Goal: Communication & Community: Answer question/provide support

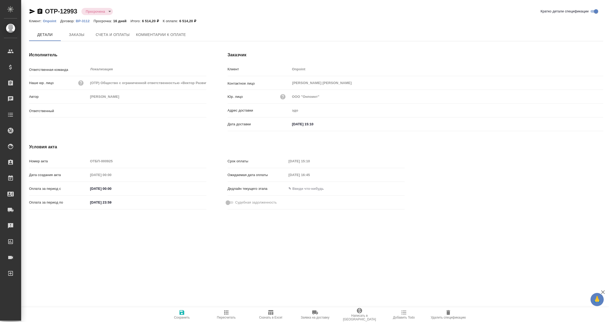
click at [155, 33] on span "Комментарии к оплате" at bounding box center [161, 34] width 50 height 7
type input "[PERSON_NAME]"
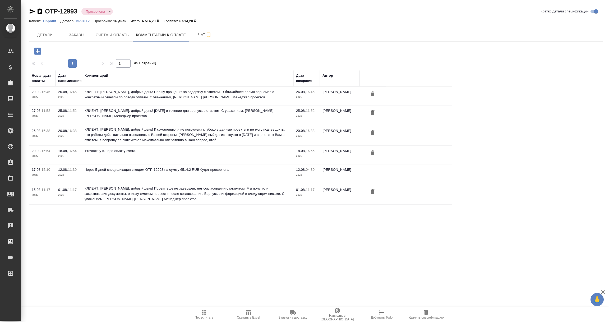
click at [38, 51] on icon "button" at bounding box center [37, 51] width 9 height 9
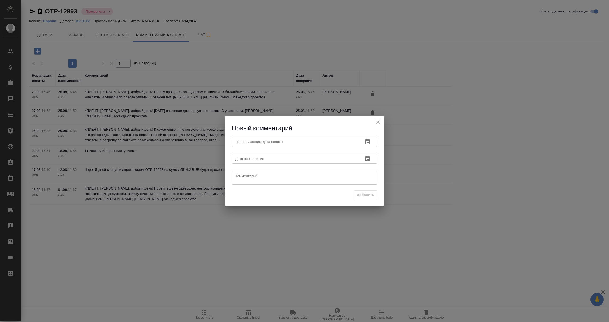
click at [368, 142] on icon "button" at bounding box center [367, 141] width 5 height 5
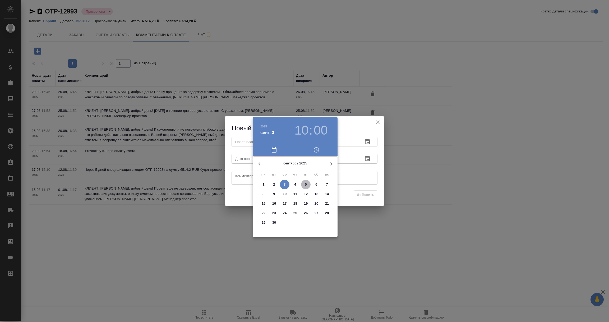
click at [305, 185] on p "5" at bounding box center [306, 184] width 2 height 5
type input "05.09.2025 10:00"
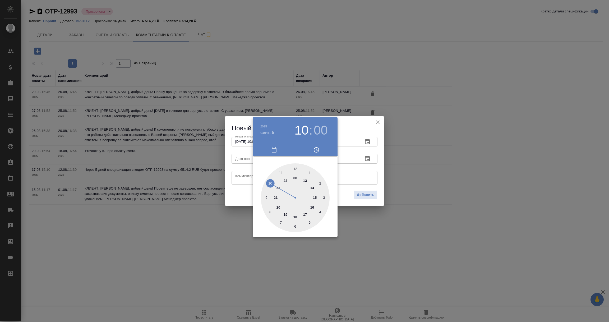
click at [354, 163] on div at bounding box center [304, 161] width 609 height 322
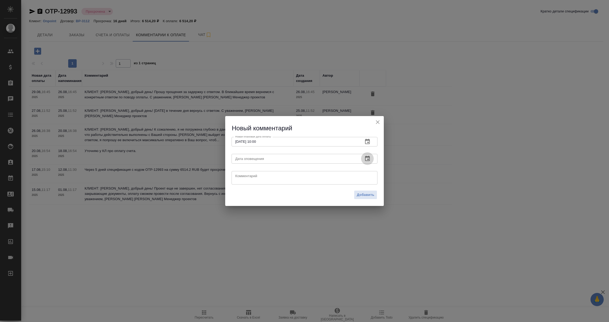
click at [365, 157] on icon "button" at bounding box center [367, 158] width 5 height 5
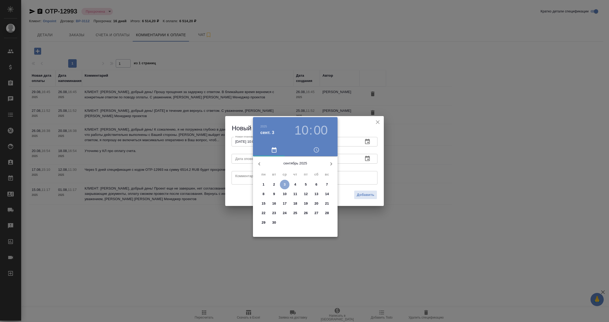
click at [285, 182] on p "3" at bounding box center [285, 184] width 2 height 5
type input "03.09.2025 10:00"
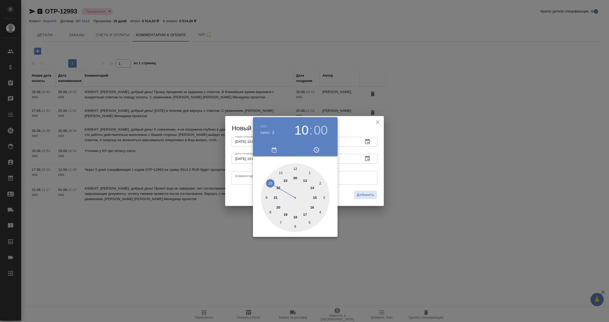
click at [243, 178] on div at bounding box center [304, 161] width 609 height 322
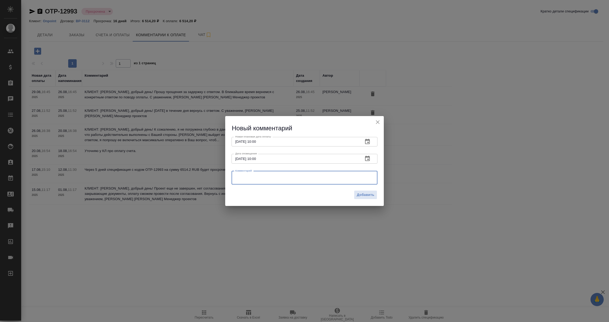
click at [243, 178] on textarea at bounding box center [304, 178] width 138 height 8
paste textarea "Екатерина, добрый день! Возвращаюсь с ответом по оплате, сегодня-завтра будет п…"
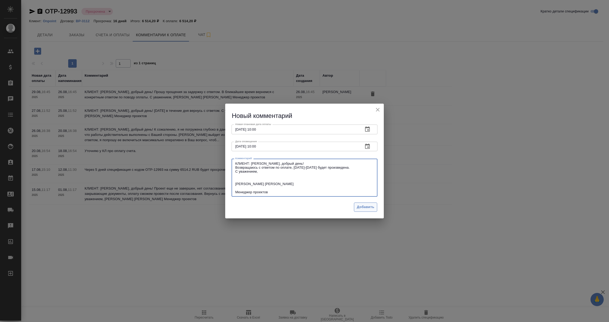
type textarea "КЛИЕНТ: Екатерина, добрый день! Возвращаюсь с ответом по оплате, сегодня-завтра…"
click at [359, 205] on span "Добавить" at bounding box center [365, 207] width 17 height 6
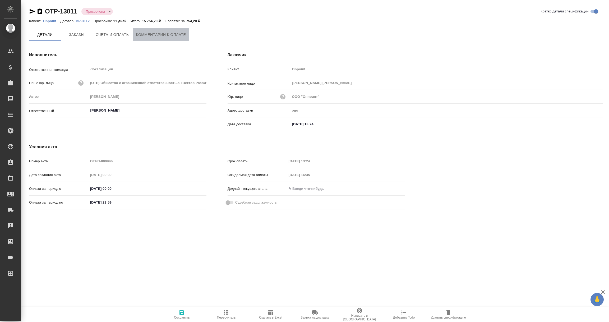
click at [160, 32] on span "Комментарии к оплате" at bounding box center [161, 34] width 50 height 7
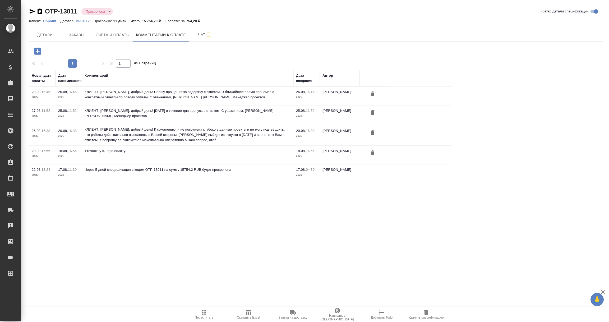
click at [39, 50] on icon "button" at bounding box center [37, 51] width 7 height 7
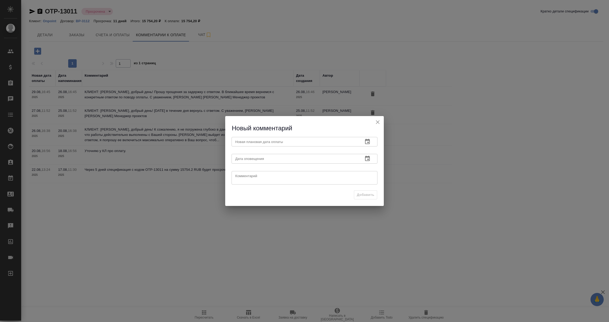
click at [370, 139] on icon "button" at bounding box center [367, 141] width 6 height 6
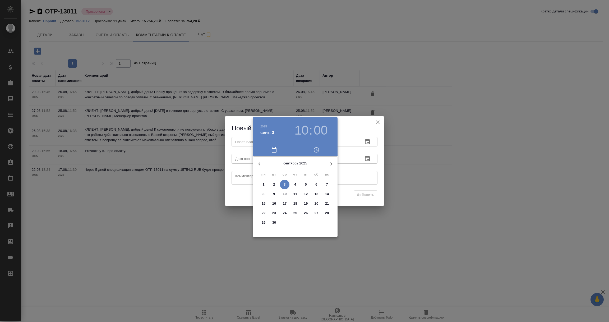
click at [307, 184] on span "5" at bounding box center [306, 184] width 10 height 5
type input "05.09.2025 10:00"
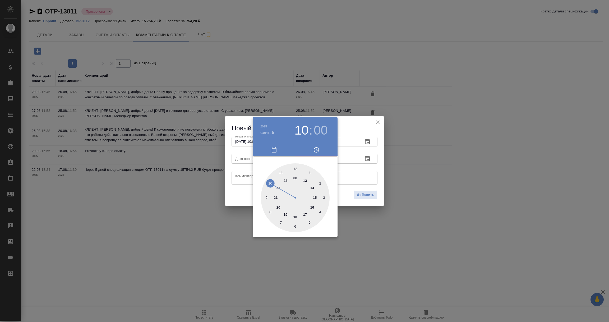
click at [365, 159] on div at bounding box center [304, 161] width 609 height 322
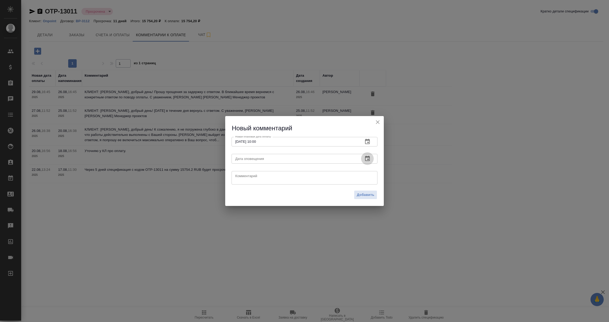
click at [367, 159] on icon "button" at bounding box center [367, 158] width 5 height 5
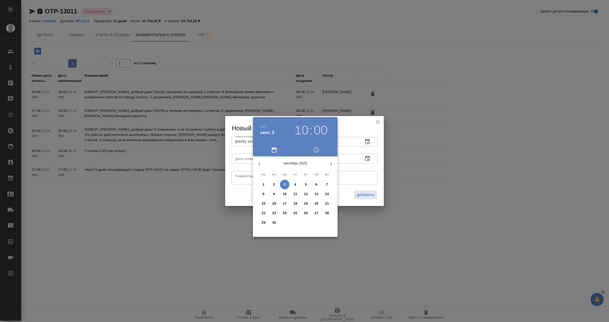
click at [284, 183] on p "3" at bounding box center [285, 184] width 2 height 5
type input "03.09.2025 10:00"
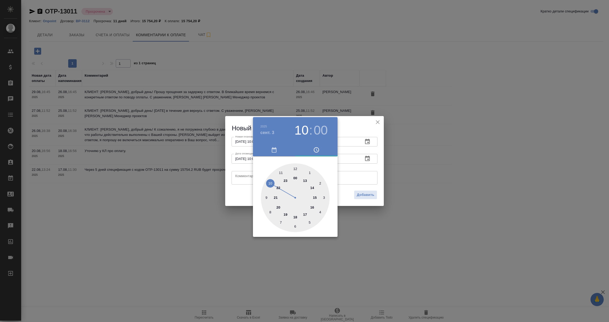
click at [245, 179] on div at bounding box center [304, 161] width 609 height 322
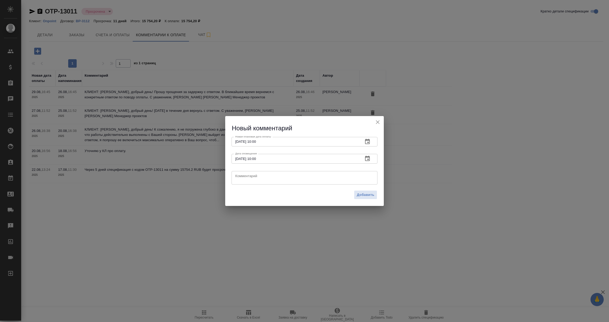
click at [245, 179] on textarea at bounding box center [304, 178] width 138 height 8
paste textarea "Екатерина, добрый день! Возвращаюсь с ответом по оплате, сегодня-завтра будет п…"
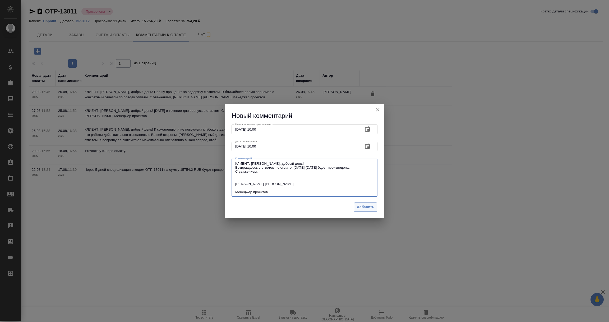
type textarea "КЛИЕНТ: Екатерина, добрый день! Возвращаюсь с ответом по оплате, сегодня-завтра…"
click at [360, 206] on span "Добавить" at bounding box center [365, 207] width 17 height 6
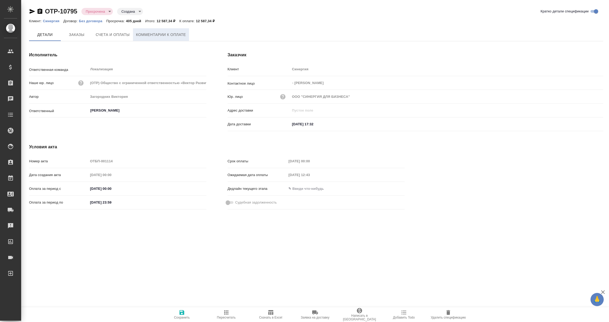
click at [179, 35] on span "Комментарии к оплате" at bounding box center [161, 34] width 50 height 7
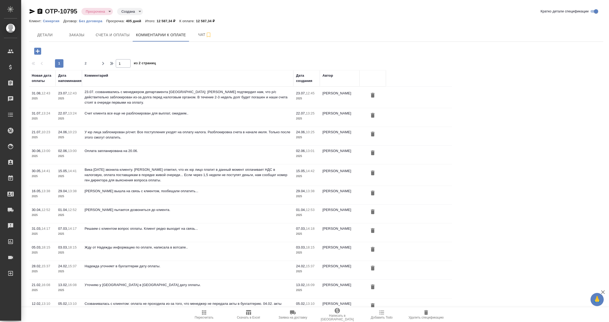
click at [39, 51] on icon "button" at bounding box center [37, 51] width 9 height 9
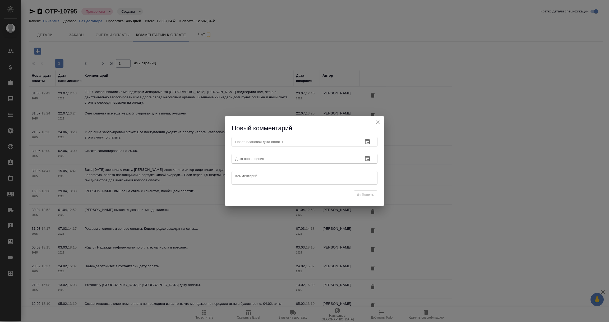
click at [368, 142] on icon "button" at bounding box center [367, 141] width 5 height 5
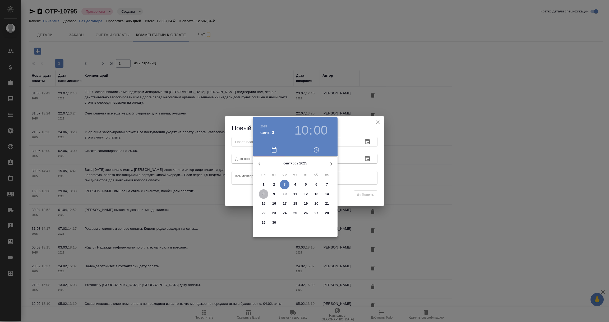
click at [264, 193] on p "8" at bounding box center [263, 193] width 2 height 5
type input "08.09.2025 10:00"
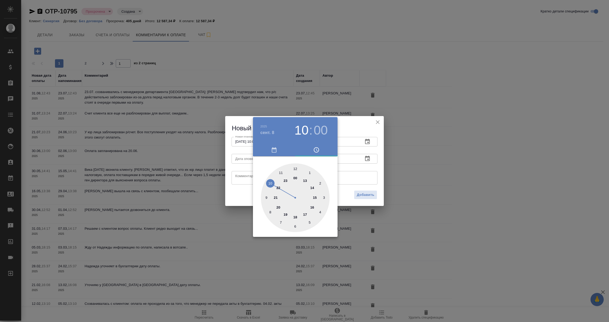
click at [372, 164] on div at bounding box center [304, 161] width 609 height 322
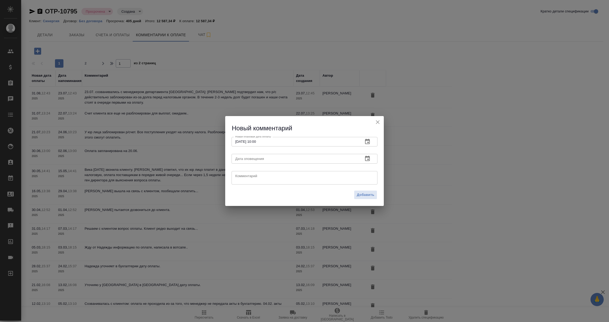
click at [368, 159] on icon "button" at bounding box center [367, 158] width 5 height 5
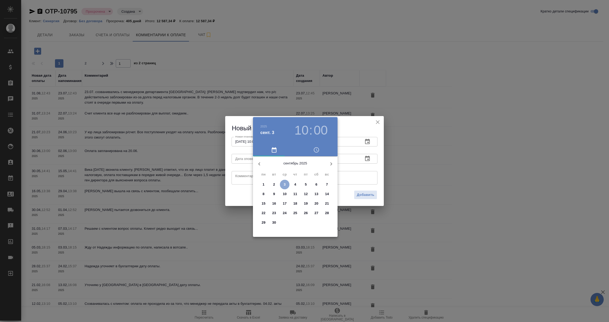
click at [284, 184] on p "3" at bounding box center [285, 184] width 2 height 5
type input "03.09.2025 10:00"
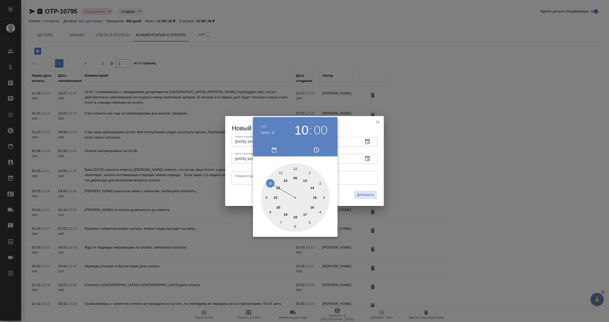
click at [243, 177] on div at bounding box center [304, 161] width 609 height 322
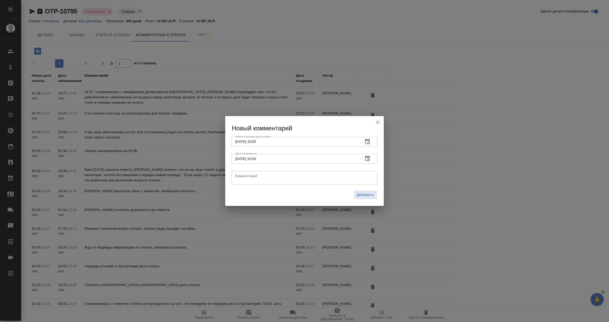
click at [243, 177] on textarea at bounding box center [304, 178] width 138 height 8
click at [258, 176] on textarea "Клиент обещвет оплатить счет до 05.09." at bounding box center [304, 178] width 138 height 8
drag, startPoint x: 308, startPoint y: 175, endPoint x: 183, endPoint y: 159, distance: 126.7
click at [183, 159] on div "Новый комментарий Новая плановая дата оплаты 08.09.2025 10:00 Новая плановая да…" at bounding box center [304, 161] width 609 height 322
type textarea "Клиент обещает оплатить счет до 05.09."
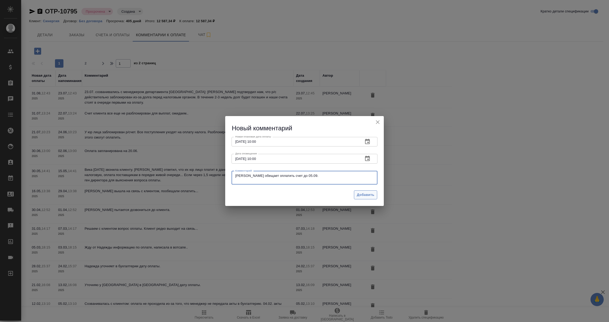
click at [372, 194] on span "Добавить" at bounding box center [365, 195] width 17 height 6
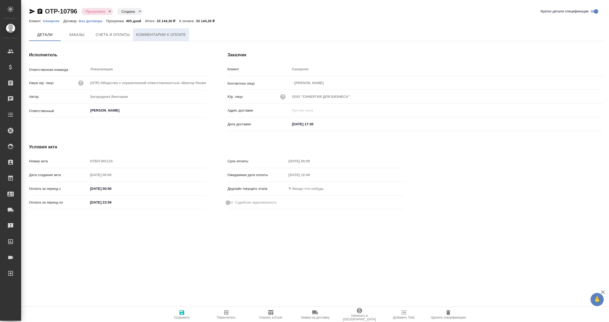
click at [153, 37] on span "Комментарии к оплате" at bounding box center [161, 34] width 50 height 7
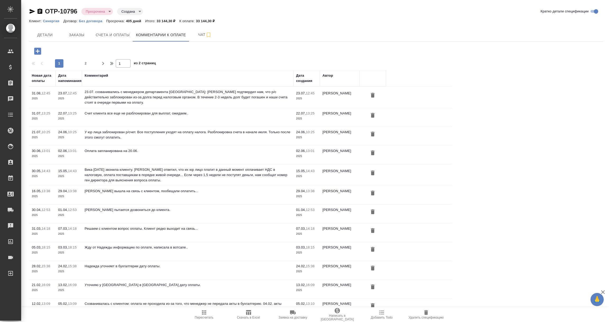
click at [39, 52] on icon "button" at bounding box center [37, 51] width 7 height 7
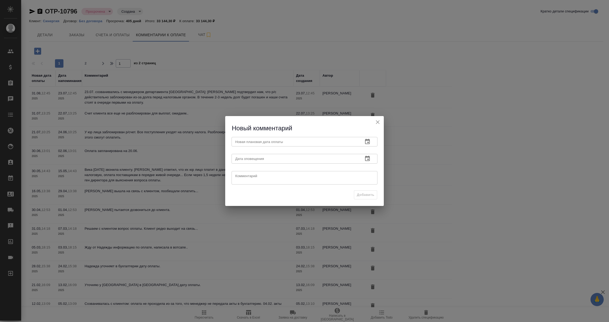
click at [367, 141] on icon "button" at bounding box center [367, 141] width 6 height 6
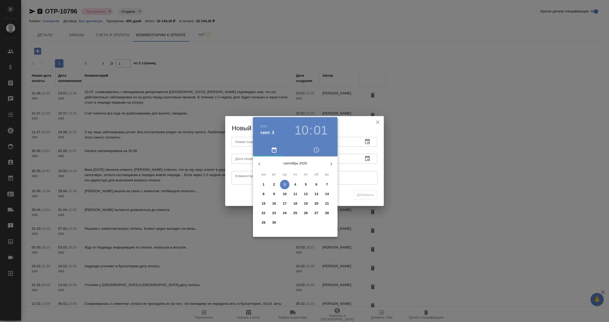
click at [265, 193] on span "8" at bounding box center [264, 193] width 10 height 5
type input "[DATE] 10:01"
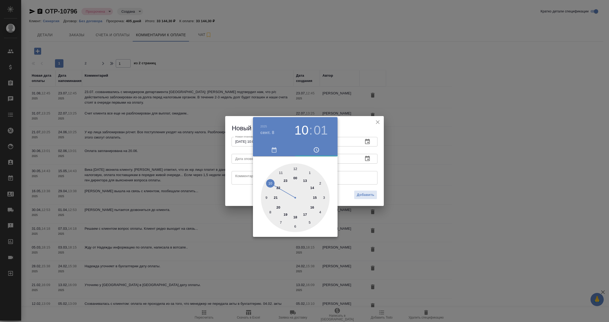
click at [363, 164] on div at bounding box center [304, 161] width 609 height 322
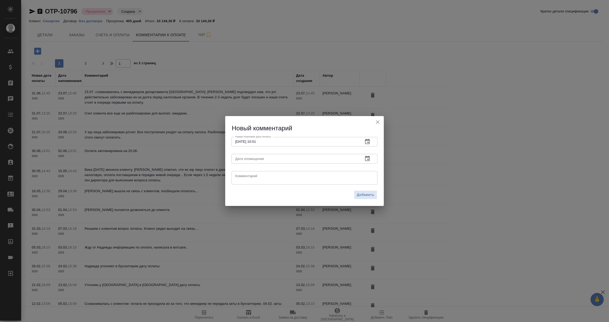
click at [369, 159] on icon "button" at bounding box center [367, 158] width 5 height 5
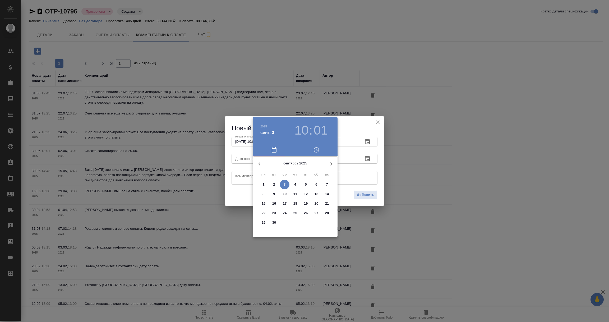
click at [284, 183] on p "3" at bounding box center [285, 184] width 2 height 5
type input "03.09.2025 10:01"
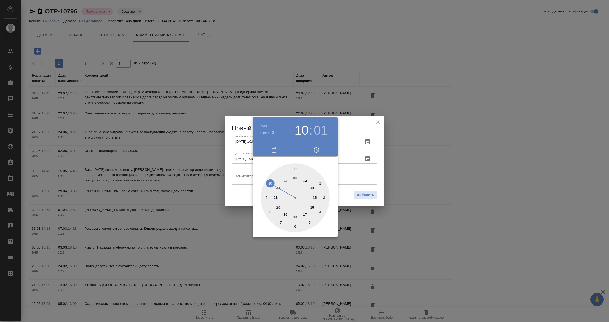
click at [244, 177] on div at bounding box center [304, 161] width 609 height 322
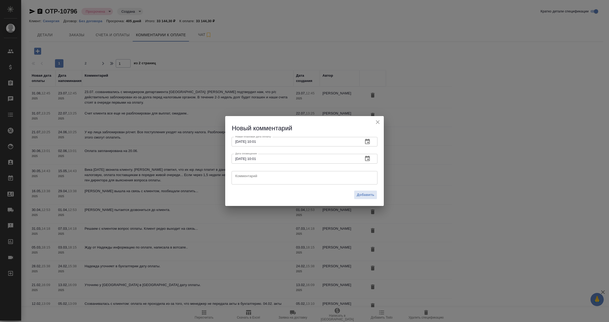
click at [243, 177] on textarea at bounding box center [304, 178] width 138 height 8
paste textarea "Клиент обещает оплатить счет до 05.09."
type textarea "Клиент обещает оплатить счет до 05.09."
click at [368, 194] on span "Добавить" at bounding box center [365, 195] width 17 height 6
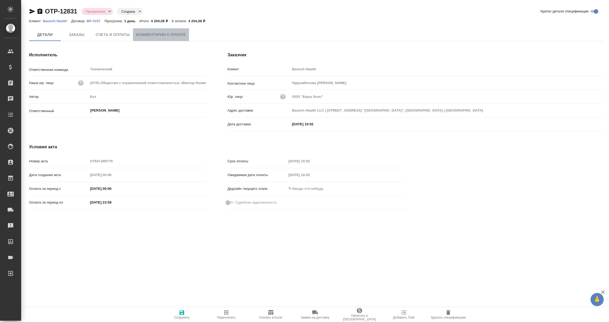
click at [162, 34] on span "Комментарии к оплате" at bounding box center [161, 34] width 50 height 7
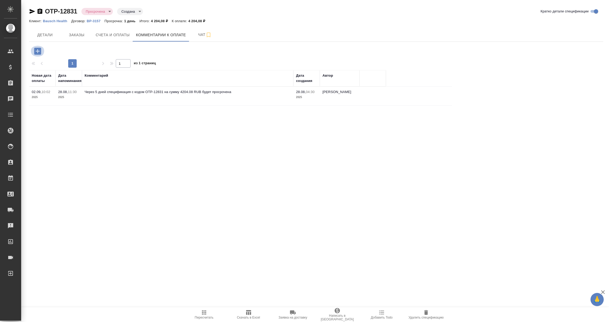
click at [36, 47] on icon "button" at bounding box center [37, 51] width 9 height 9
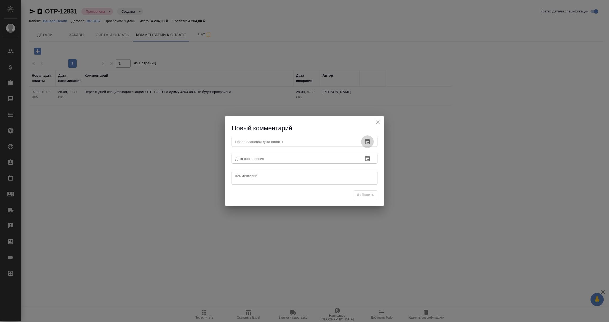
click at [367, 139] on icon "button" at bounding box center [367, 141] width 6 height 6
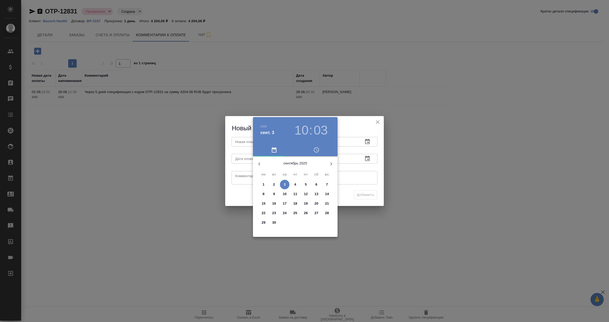
click at [305, 184] on p "5" at bounding box center [306, 184] width 2 height 5
type input "05.09.2025 10:03"
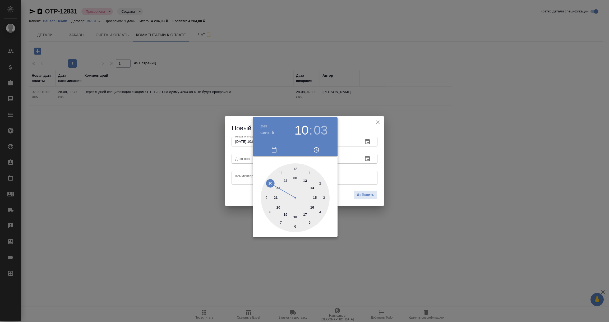
click at [373, 175] on div at bounding box center [304, 161] width 609 height 322
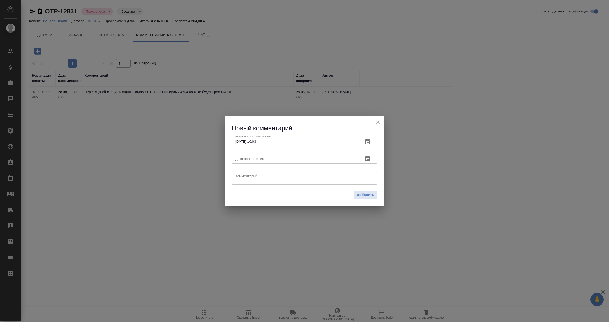
click at [366, 159] on icon "button" at bounding box center [367, 158] width 6 height 6
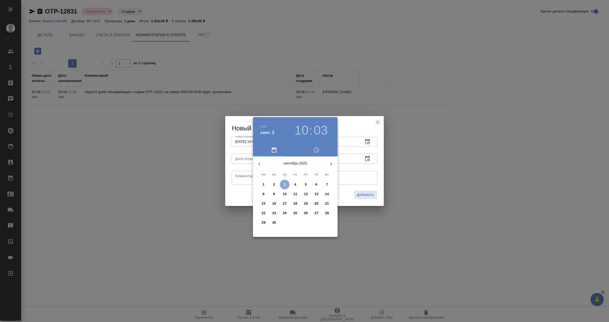
click at [286, 183] on span "3" at bounding box center [285, 184] width 10 height 5
type input "03.09.2025 10:03"
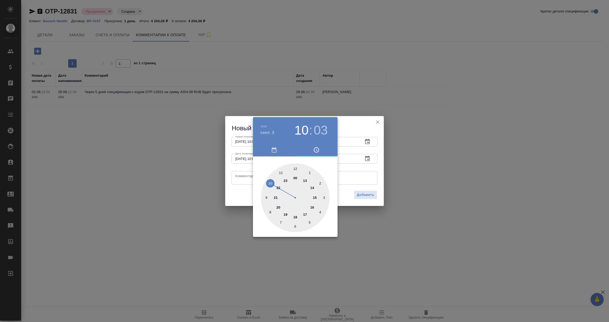
click at [238, 177] on div at bounding box center [304, 161] width 609 height 322
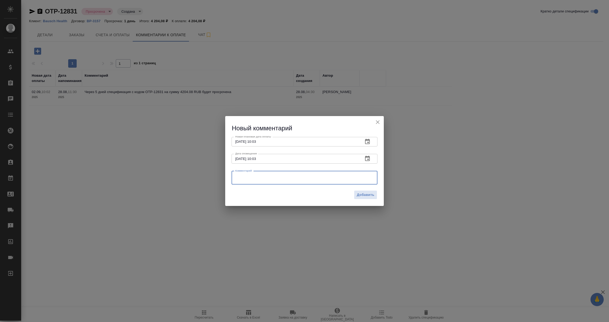
click at [238, 177] on textarea at bounding box center [304, 178] width 138 height 8
click at [275, 177] on textarea "Оплаты по вторникам и етвергам, ждем поступление." at bounding box center [304, 178] width 138 height 8
type textarea "Оплаты по вторникам и четвергам, ждем поступление."
click at [364, 194] on span "Добавить" at bounding box center [365, 195] width 17 height 6
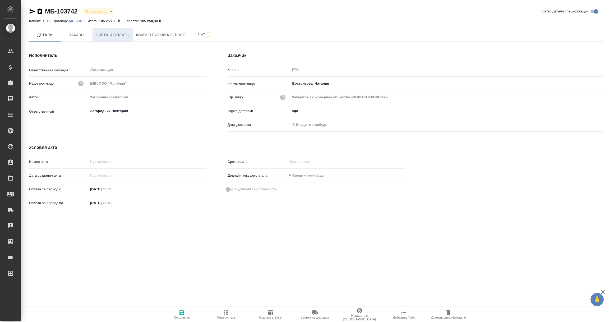
click at [122, 32] on span "Счета и оплаты" at bounding box center [113, 35] width 34 height 7
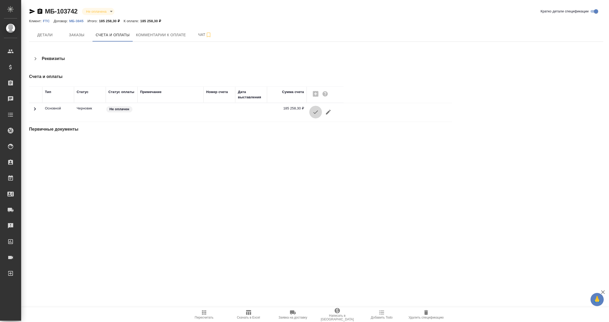
click at [316, 111] on icon "button" at bounding box center [315, 112] width 6 height 6
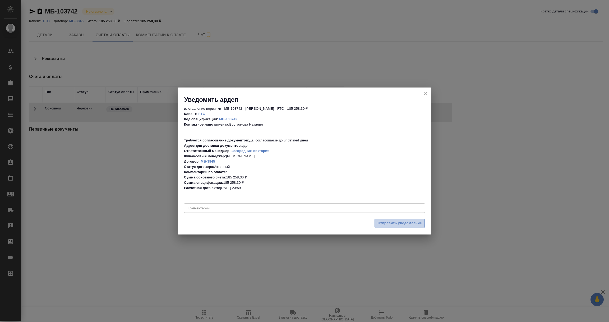
click at [397, 226] on button "Отправить уведомление" at bounding box center [399, 223] width 50 height 9
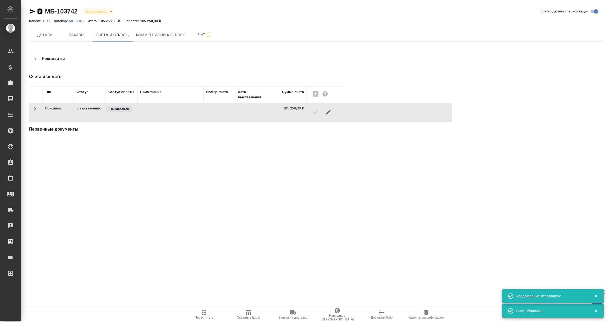
click at [41, 12] on icon "button" at bounding box center [40, 10] width 5 height 5
